Goal: Task Accomplishment & Management: Manage account settings

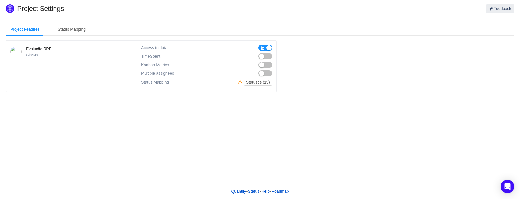
click at [269, 64] on button "button" at bounding box center [265, 65] width 14 height 6
click at [267, 55] on button "button" at bounding box center [265, 56] width 14 height 6
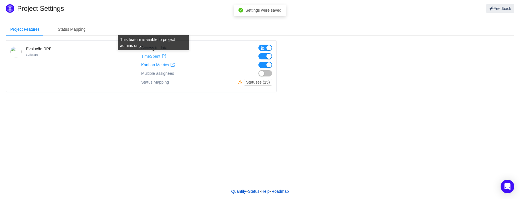
click at [163, 56] on span at bounding box center [164, 56] width 5 height 5
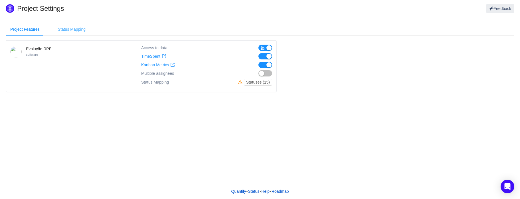
click at [67, 27] on div "Status Mapping" at bounding box center [71, 29] width 37 height 13
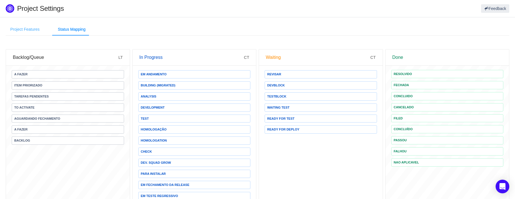
click at [25, 27] on div "Project Features" at bounding box center [25, 29] width 38 height 13
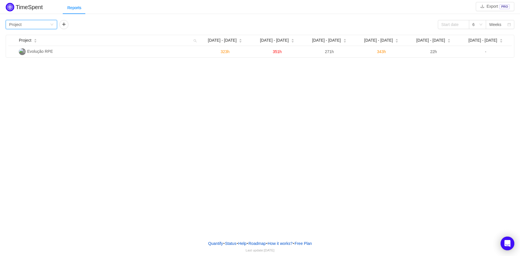
click at [49, 26] on div "Group by Project" at bounding box center [29, 24] width 41 height 9
click at [17, 72] on li "Person" at bounding box center [31, 72] width 51 height 9
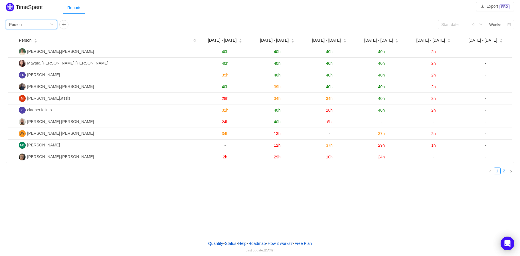
click at [500, 170] on link "2" at bounding box center [503, 171] width 6 height 6
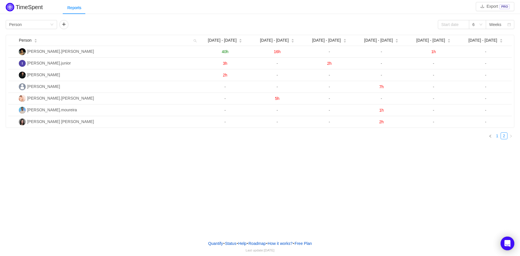
click at [496, 135] on link "1" at bounding box center [497, 136] width 6 height 6
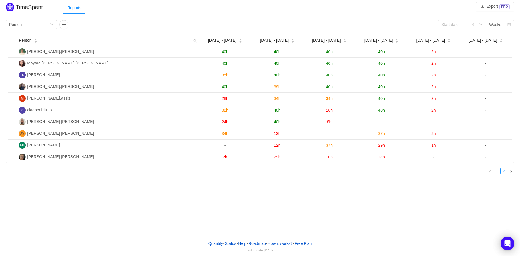
click at [502, 170] on link "2" at bounding box center [503, 171] width 6 height 6
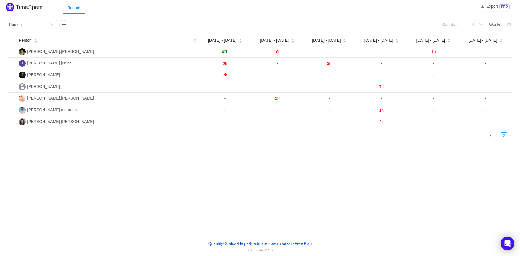
click at [495, 135] on link "1" at bounding box center [497, 136] width 6 height 6
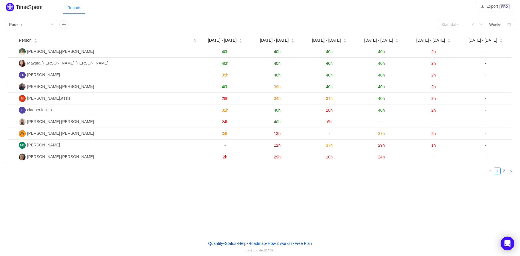
click at [75, 10] on div "Reports" at bounding box center [74, 7] width 23 height 13
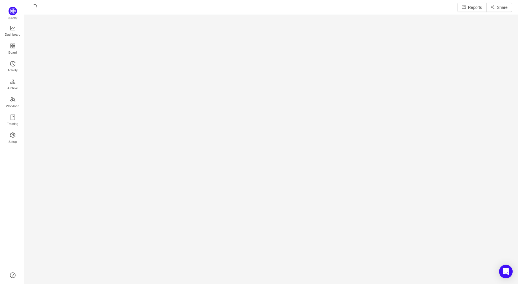
scroll to position [276, 482]
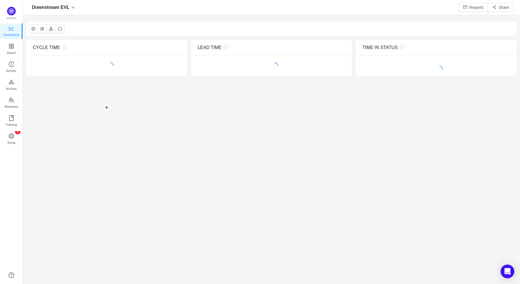
scroll to position [274, 482]
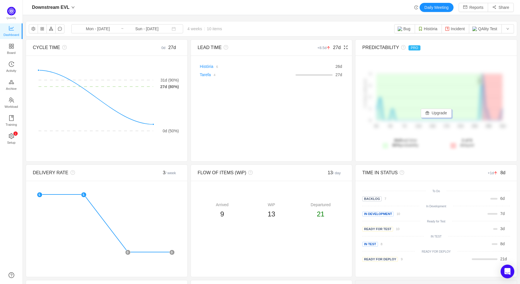
click at [327, 48] on icon "icon: arrow-up" at bounding box center [328, 47] width 3 height 3
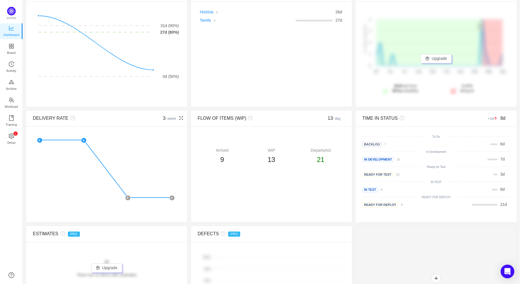
scroll to position [105, 0]
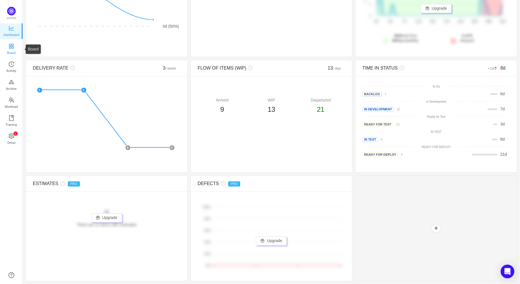
click at [12, 48] on span "Board" at bounding box center [11, 52] width 9 height 11
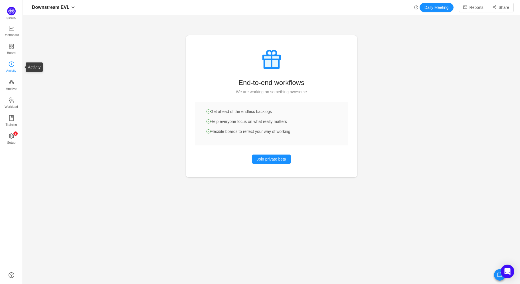
click at [13, 65] on span "Activity" at bounding box center [11, 70] width 10 height 11
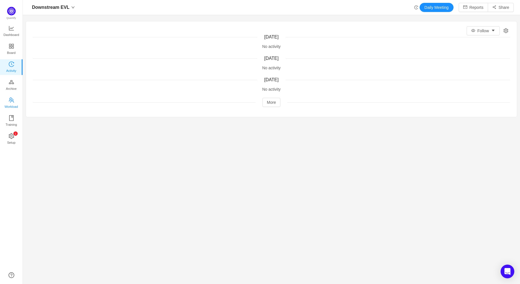
click at [12, 100] on icon "icon: team" at bounding box center [12, 100] width 6 height 6
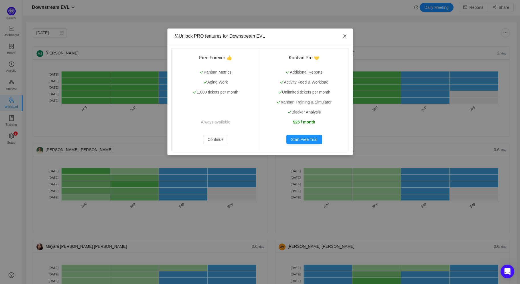
click at [345, 36] on icon "icon: close" at bounding box center [344, 36] width 5 height 5
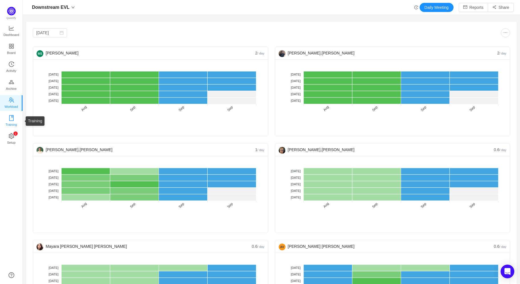
click at [11, 119] on span "Training" at bounding box center [10, 124] width 11 height 11
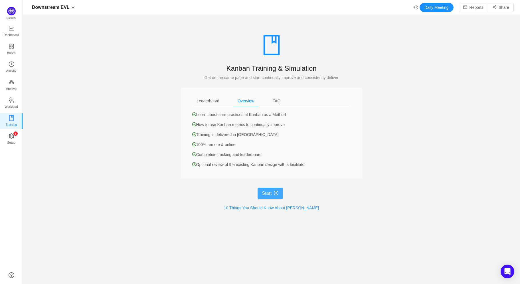
click at [262, 193] on button "Start" at bounding box center [270, 193] width 26 height 11
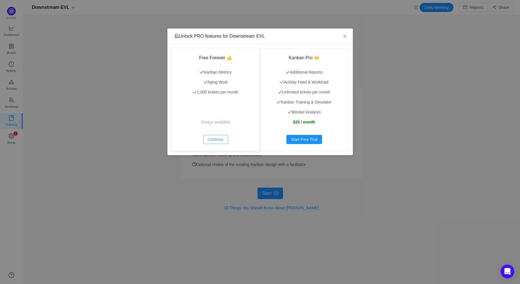
click at [215, 139] on button "Continue" at bounding box center [215, 139] width 25 height 9
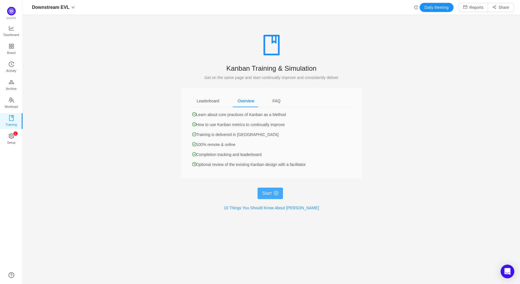
click at [270, 193] on button "Start" at bounding box center [270, 193] width 26 height 11
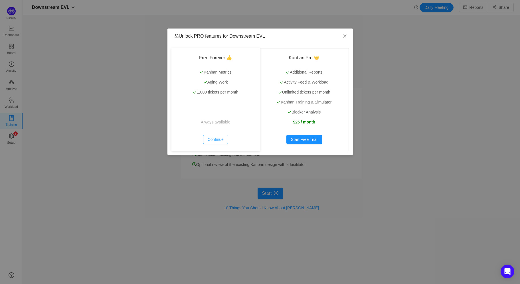
click at [216, 136] on button "Continue" at bounding box center [215, 139] width 25 height 9
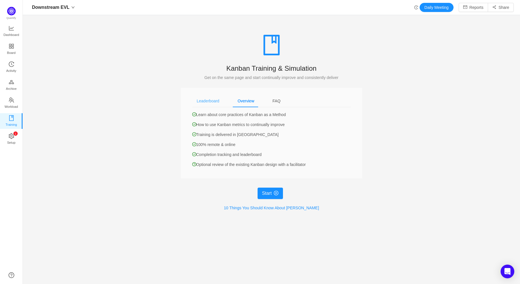
click at [204, 101] on div "Leaderboard" at bounding box center [208, 101] width 32 height 13
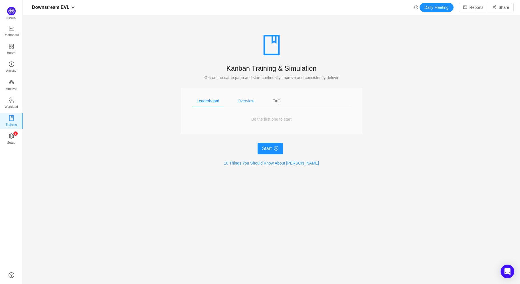
click at [236, 101] on div "Overview" at bounding box center [246, 101] width 26 height 13
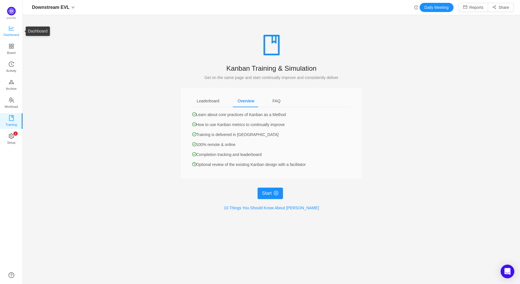
click at [12, 31] on span "Dashboard" at bounding box center [11, 34] width 16 height 11
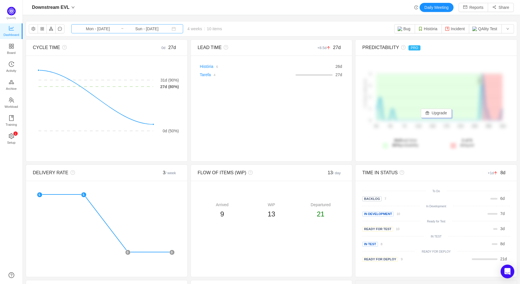
click at [90, 30] on input "Mon - [DATE]" at bounding box center [98, 29] width 46 height 6
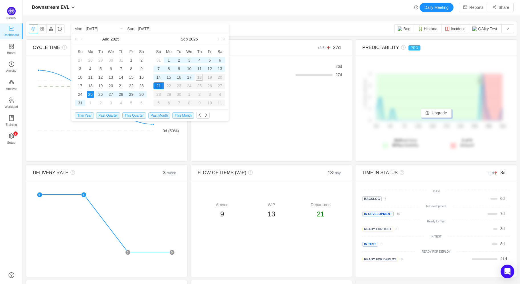
click at [33, 28] on button "button" at bounding box center [33, 28] width 9 height 9
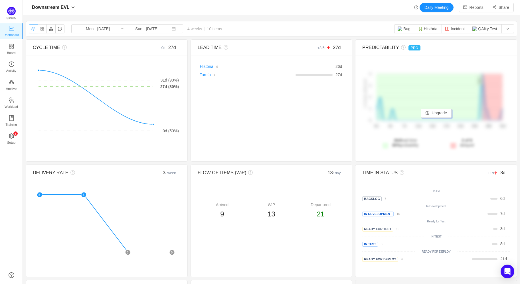
click at [33, 28] on button "button" at bounding box center [33, 28] width 9 height 9
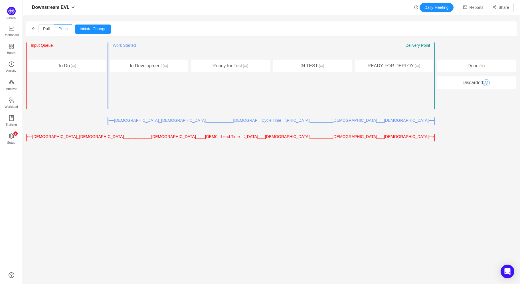
click at [482, 85] on button "button" at bounding box center [485, 82] width 7 height 7
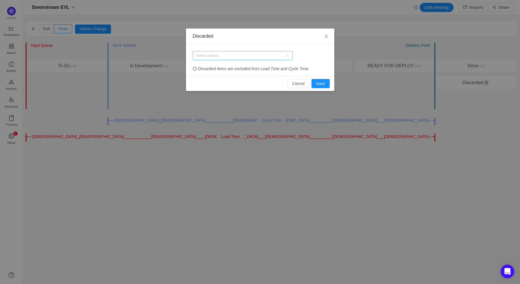
click at [282, 57] on div "Select status" at bounding box center [239, 56] width 87 height 6
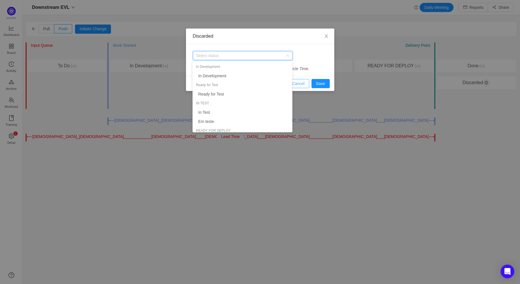
click at [297, 83] on button "Cancel" at bounding box center [298, 83] width 22 height 9
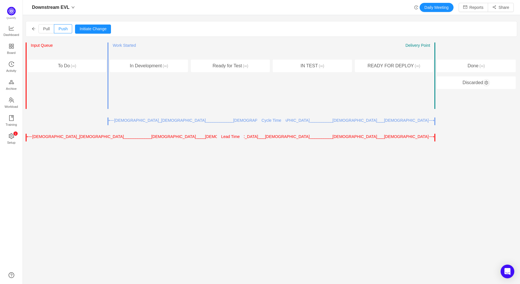
click at [34, 28] on icon "icon: arrow-left" at bounding box center [34, 29] width 4 height 4
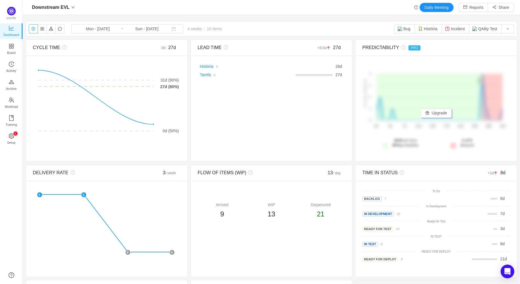
click at [33, 28] on button "button" at bounding box center [33, 28] width 9 height 9
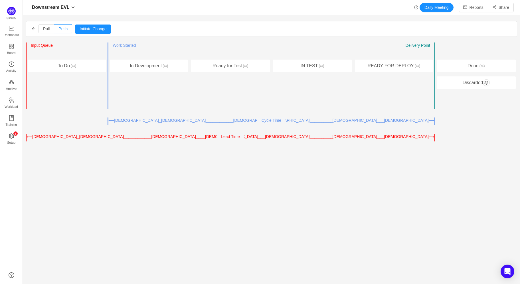
click at [34, 28] on icon "icon: arrow-left" at bounding box center [34, 29] width 4 height 4
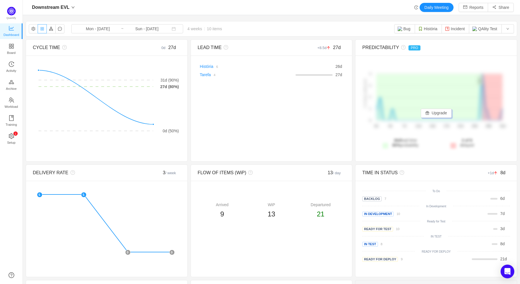
click at [41, 29] on button "button" at bounding box center [42, 28] width 9 height 9
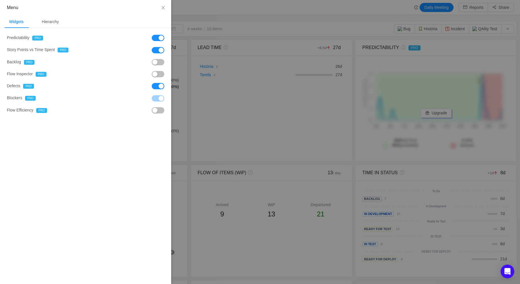
click at [155, 38] on button "button" at bounding box center [158, 38] width 13 height 6
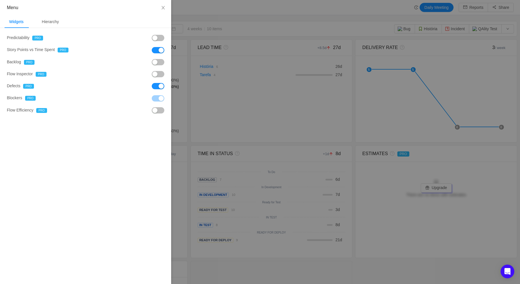
click at [156, 51] on button "button" at bounding box center [158, 50] width 13 height 6
click at [153, 85] on button "button" at bounding box center [158, 86] width 13 height 6
click at [56, 19] on div "Hierarchy" at bounding box center [50, 21] width 26 height 13
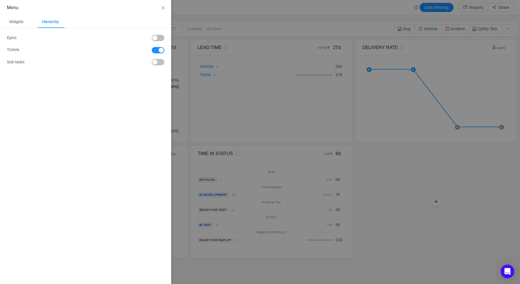
click at [160, 39] on button "button" at bounding box center [158, 38] width 13 height 6
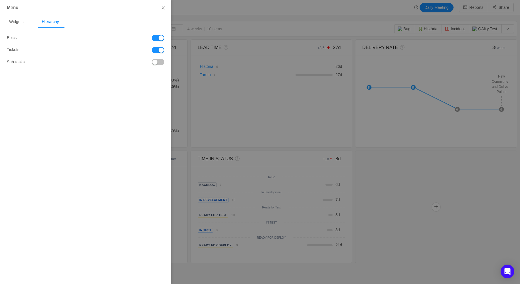
click at [160, 39] on button "button" at bounding box center [158, 38] width 13 height 6
click at [163, 7] on icon "icon: close" at bounding box center [162, 7] width 3 height 3
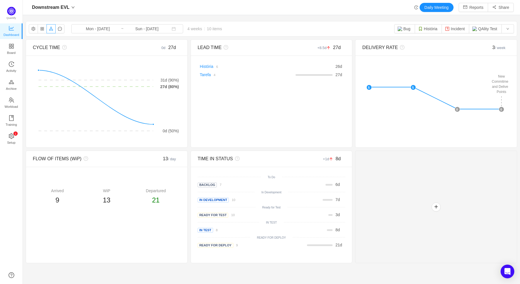
click at [52, 30] on button "button" at bounding box center [50, 28] width 9 height 9
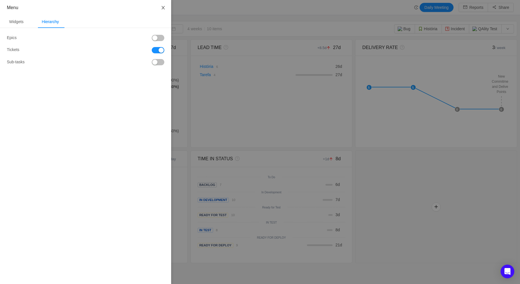
click at [166, 6] on button "Close" at bounding box center [163, 8] width 16 height 16
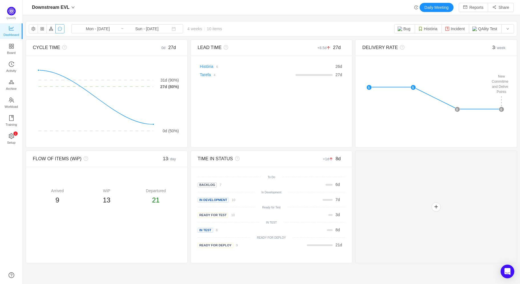
click at [59, 30] on button "button" at bounding box center [59, 28] width 9 height 9
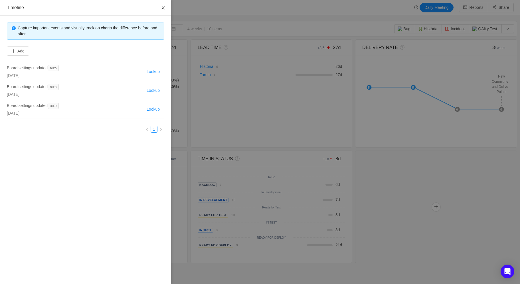
click at [164, 8] on icon "icon: close" at bounding box center [163, 7] width 5 height 5
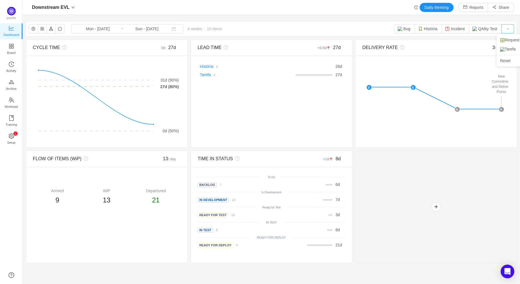
click at [501, 29] on button "button" at bounding box center [507, 28] width 13 height 9
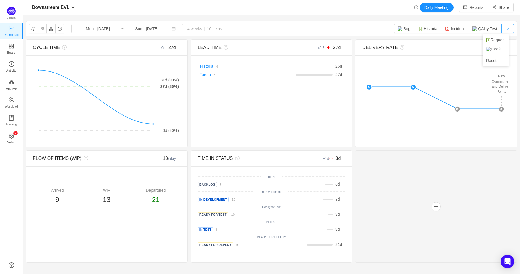
scroll to position [265, 482]
click at [335, 22] on div "Downstream EVL Mon - [DATE] ~ Sun - [DATE] 4 weeks 10 items Bug História Incide…" at bounding box center [271, 28] width 490 height 15
click at [414, 7] on icon "icon: history" at bounding box center [416, 7] width 4 height 4
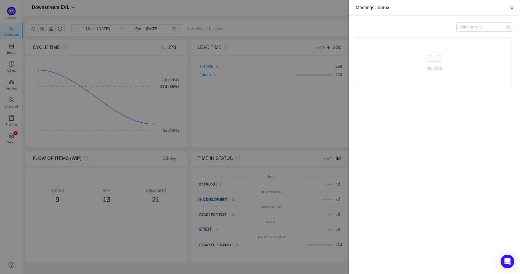
click at [510, 7] on icon "icon: close" at bounding box center [511, 7] width 5 height 5
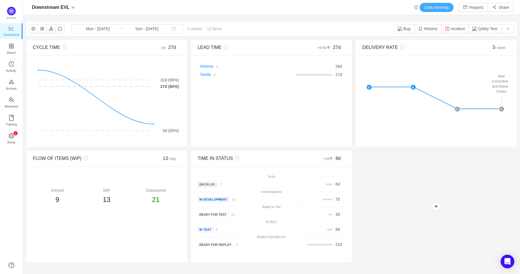
click at [441, 7] on button "Daily Meeting" at bounding box center [436, 7] width 34 height 9
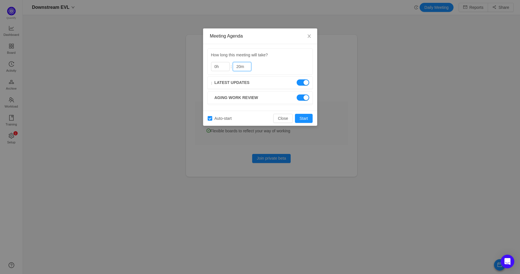
click at [304, 83] on button "button" at bounding box center [302, 83] width 13 height 6
click at [298, 97] on button "button" at bounding box center [302, 98] width 13 height 6
click at [280, 117] on button "Close" at bounding box center [282, 118] width 19 height 9
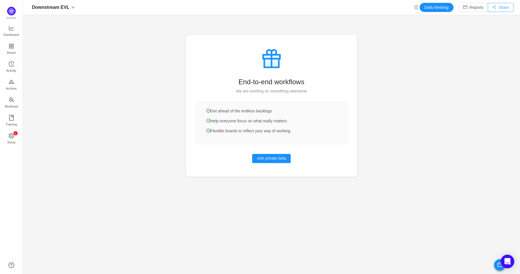
click at [496, 7] on button "Share" at bounding box center [500, 7] width 26 height 9
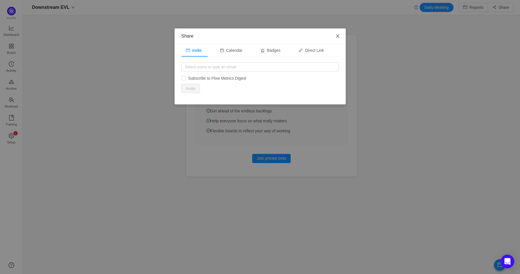
click at [338, 35] on icon "icon: close" at bounding box center [337, 35] width 3 height 3
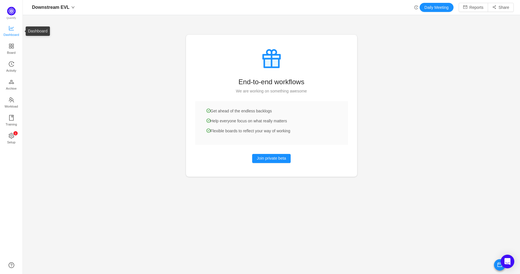
click at [15, 29] on span "Dashboard" at bounding box center [11, 34] width 16 height 11
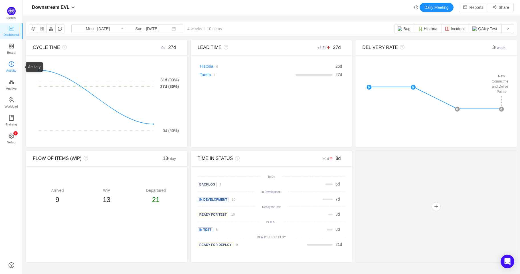
click at [11, 68] on span "Activity" at bounding box center [11, 70] width 10 height 11
click at [16, 71] on span "Activity" at bounding box center [11, 70] width 10 height 11
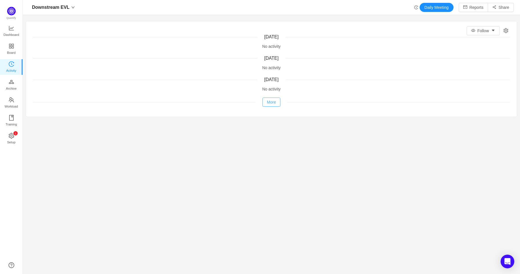
click at [267, 104] on button "More" at bounding box center [271, 102] width 18 height 9
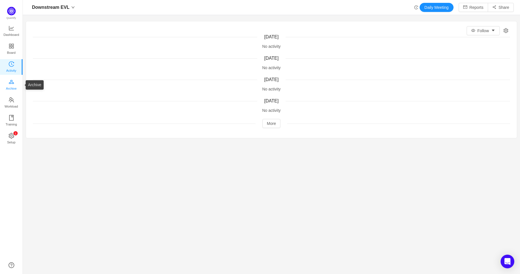
click at [11, 86] on span "Archive" at bounding box center [11, 88] width 11 height 11
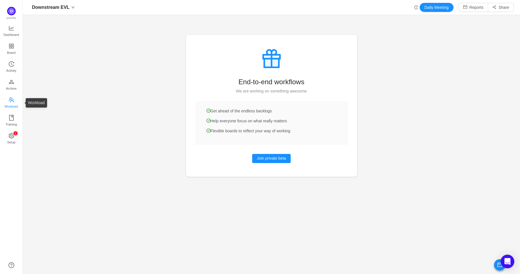
click at [12, 102] on span "Workload" at bounding box center [11, 106] width 13 height 11
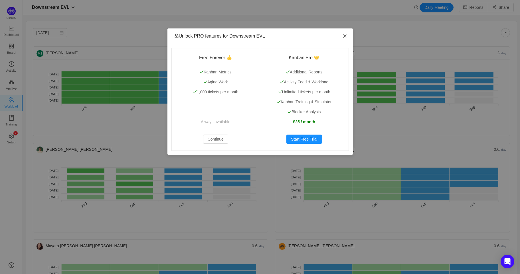
click at [346, 37] on icon "icon: close" at bounding box center [344, 36] width 5 height 5
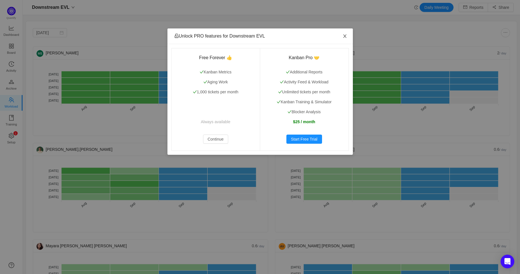
click at [343, 36] on icon "icon: close" at bounding box center [344, 36] width 5 height 5
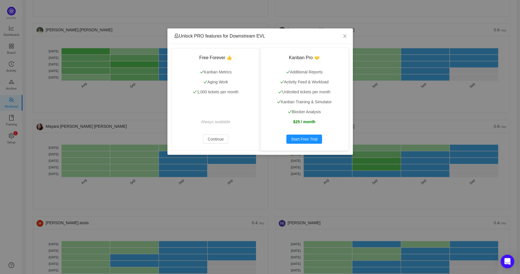
scroll to position [190, 0]
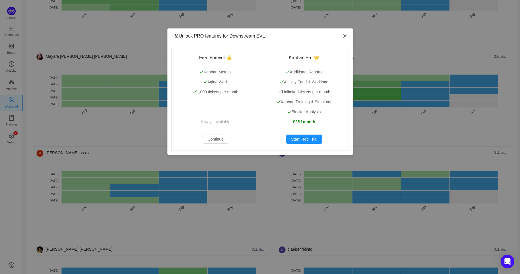
click at [345, 36] on icon "icon: close" at bounding box center [344, 36] width 5 height 5
click at [347, 36] on span "Close" at bounding box center [345, 36] width 16 height 16
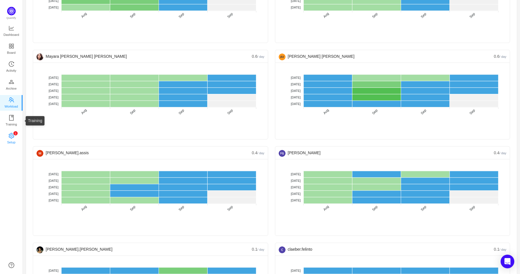
click at [13, 135] on icon "icon: setting" at bounding box center [11, 136] width 5 height 6
click at [13, 136] on icon "icon: setting" at bounding box center [12, 136] width 6 height 6
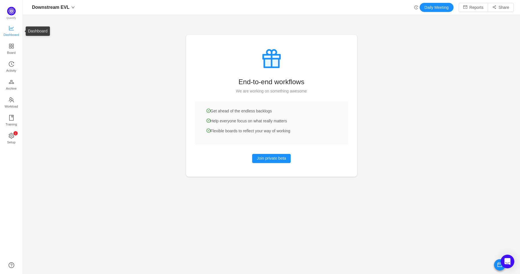
click at [13, 27] on icon "icon: line-chart" at bounding box center [11, 28] width 5 height 5
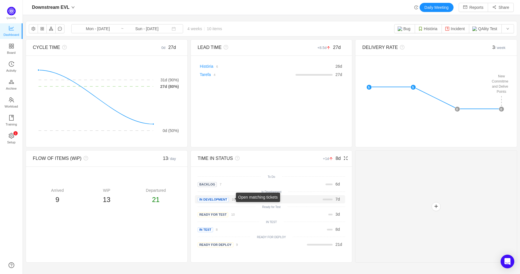
click at [231, 199] on small "10" at bounding box center [232, 199] width 3 height 3
click at [216, 230] on small "8" at bounding box center [217, 229] width 2 height 3
click at [138, 30] on input "Sun - [DATE]" at bounding box center [147, 29] width 46 height 6
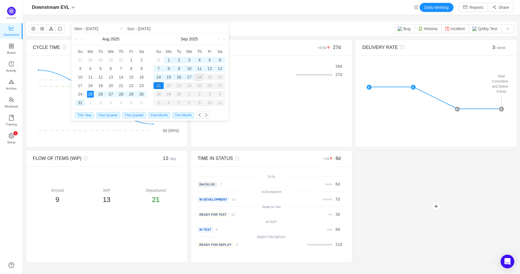
click at [168, 58] on div "1" at bounding box center [168, 60] width 7 height 7
click at [160, 78] on div "14" at bounding box center [158, 77] width 7 height 7
type input "Mon - [DATE]"
type input "Sun - [DATE]"
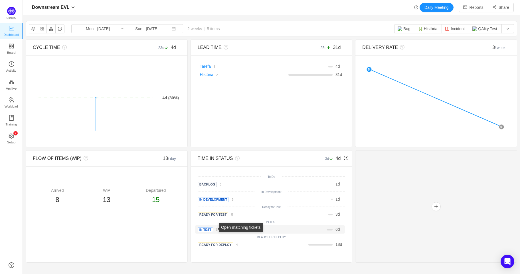
click at [213, 231] on link "3" at bounding box center [215, 229] width 5 height 5
click at [35, 28] on button "button" at bounding box center [33, 28] width 9 height 9
